Goal: Find specific page/section: Find specific page/section

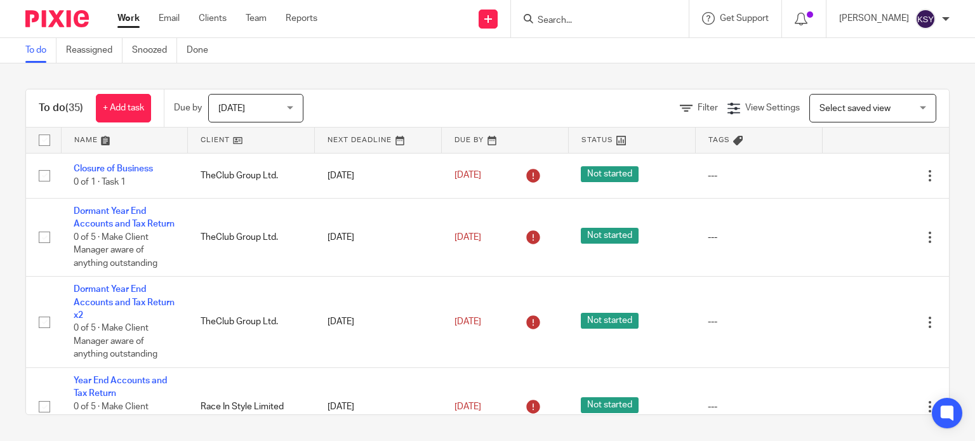
click at [579, 15] on input "Search" at bounding box center [594, 20] width 114 height 11
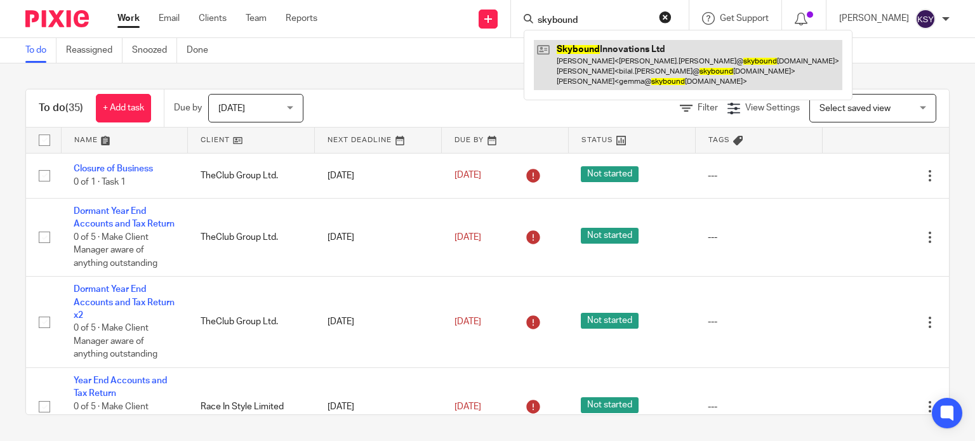
type input "skybound"
click at [582, 48] on link at bounding box center [688, 65] width 309 height 50
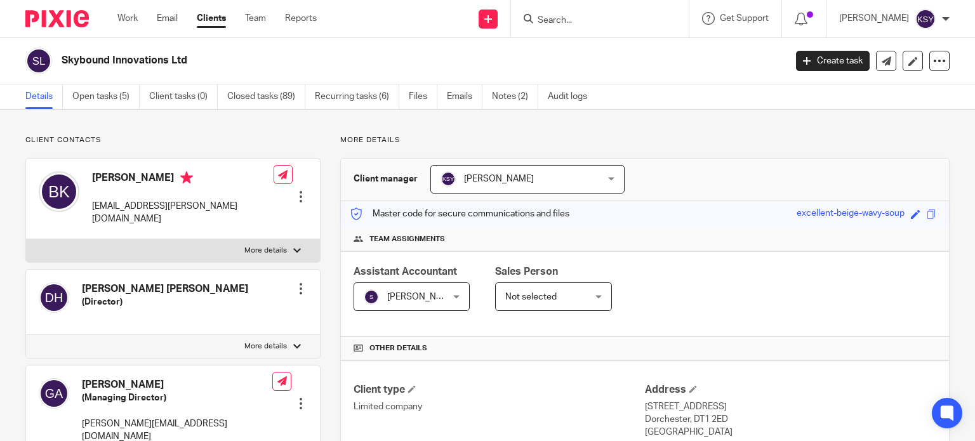
click at [159, 56] on h2 "Skybound Innovations Ltd" at bounding box center [348, 60] width 573 height 13
copy main "Skybound Innovations Ltd Create task Update from Companies House Export data Me…"
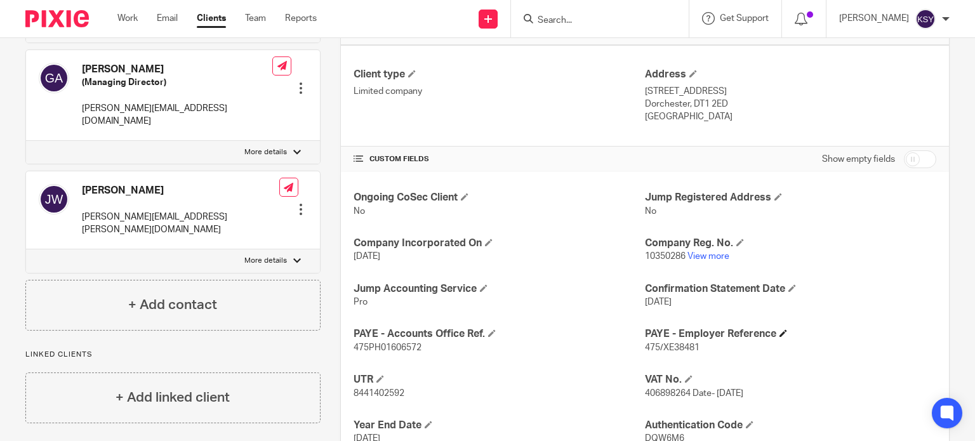
scroll to position [318, 0]
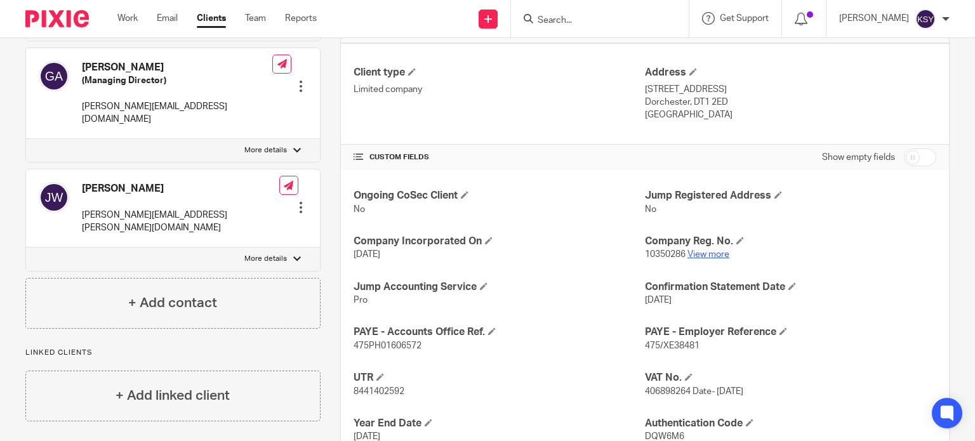
click at [694, 251] on link "View more" at bounding box center [709, 254] width 42 height 9
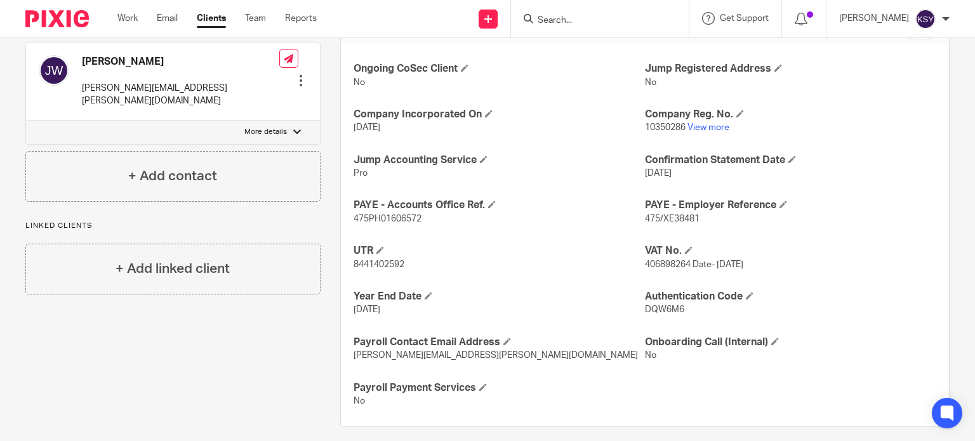
click at [669, 221] on span "475/XE38481" at bounding box center [672, 219] width 55 height 9
copy span "XE38481"
click at [383, 219] on span "475PH01606572" at bounding box center [388, 219] width 68 height 9
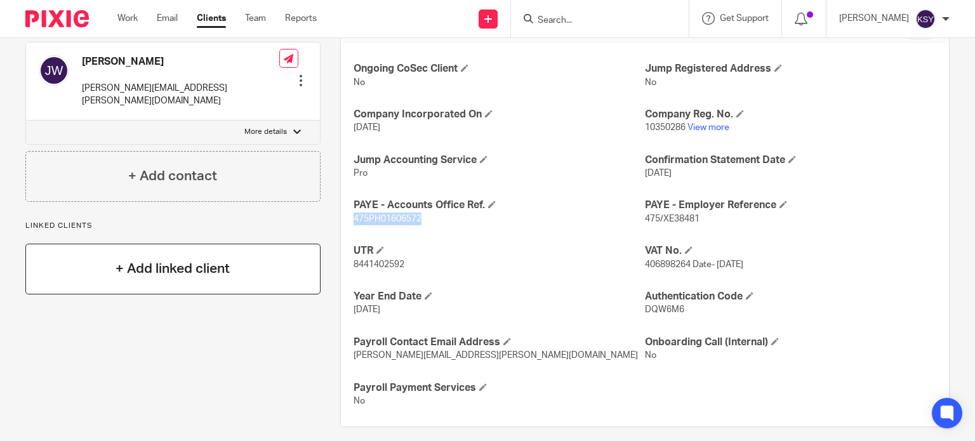
copy span "475PH01606572"
